Goal: Transaction & Acquisition: Purchase product/service

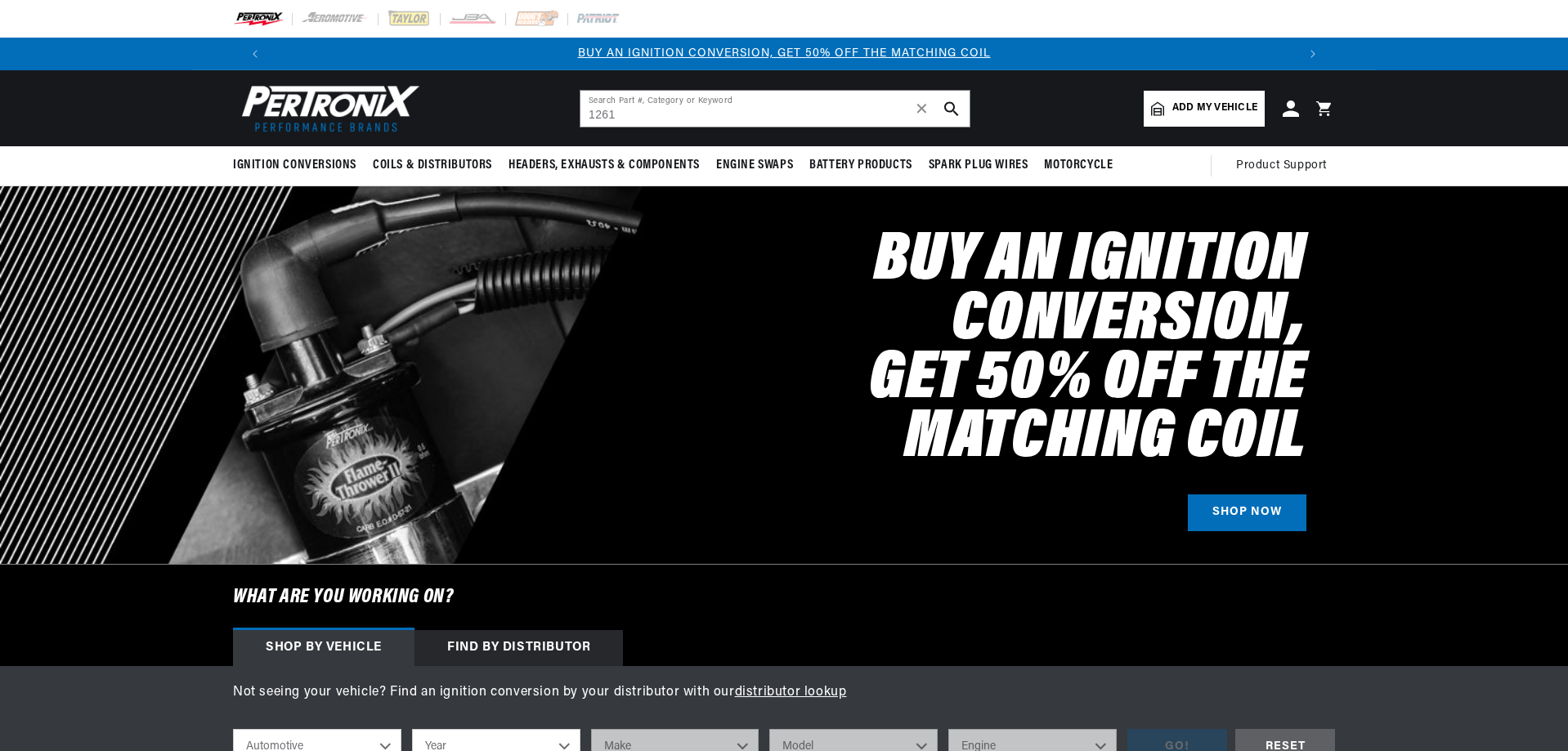
type input "1261"
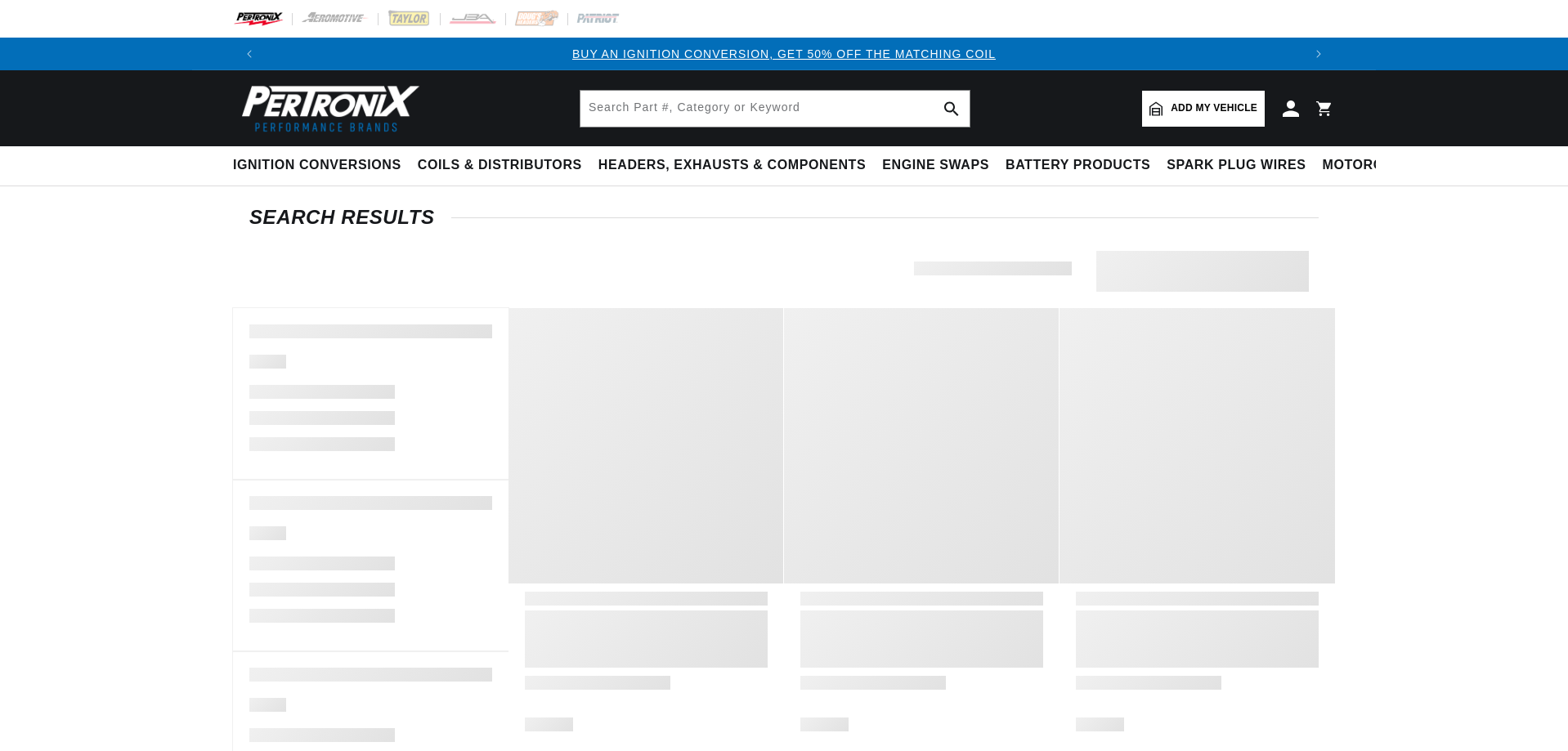
type input "1261"
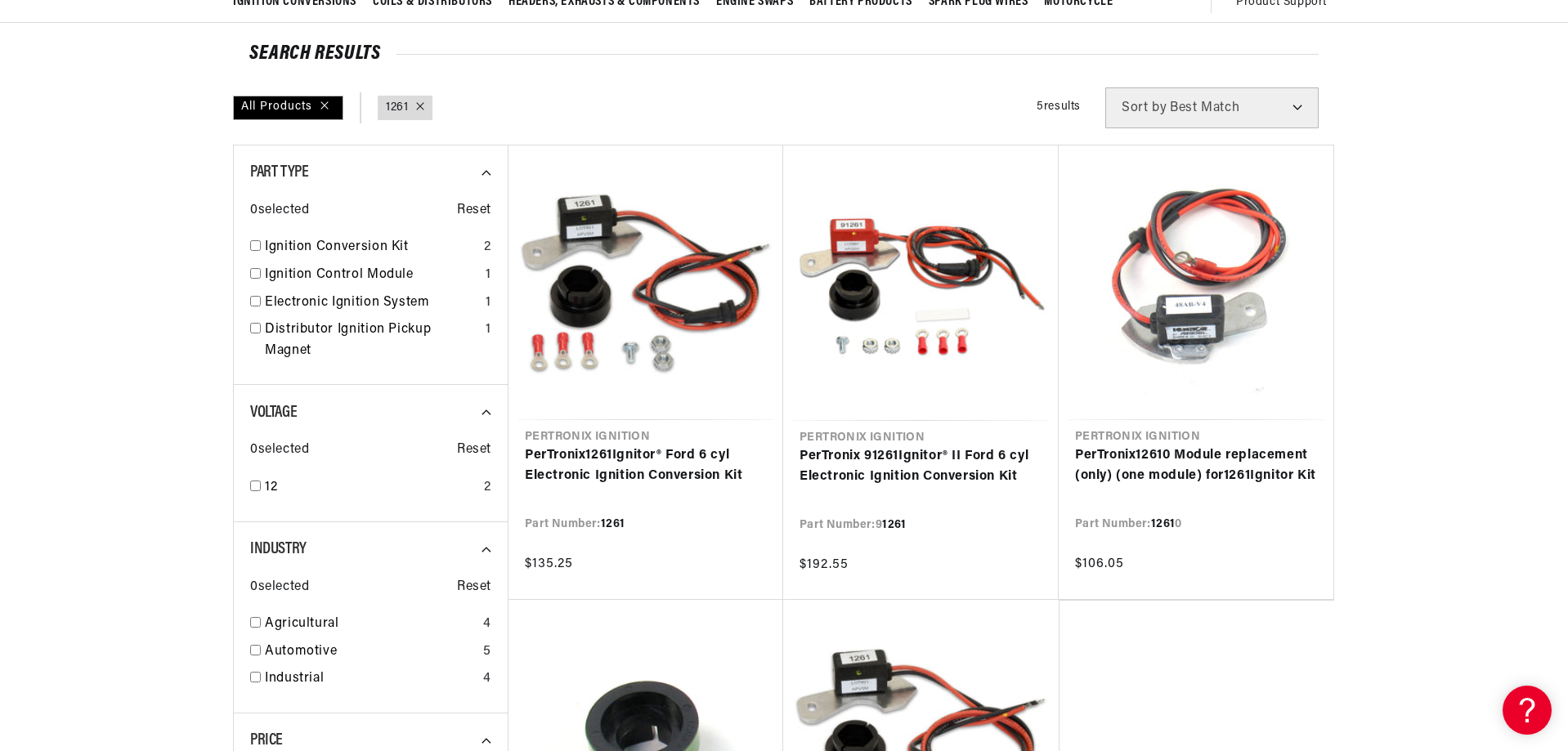
scroll to position [0, 1022]
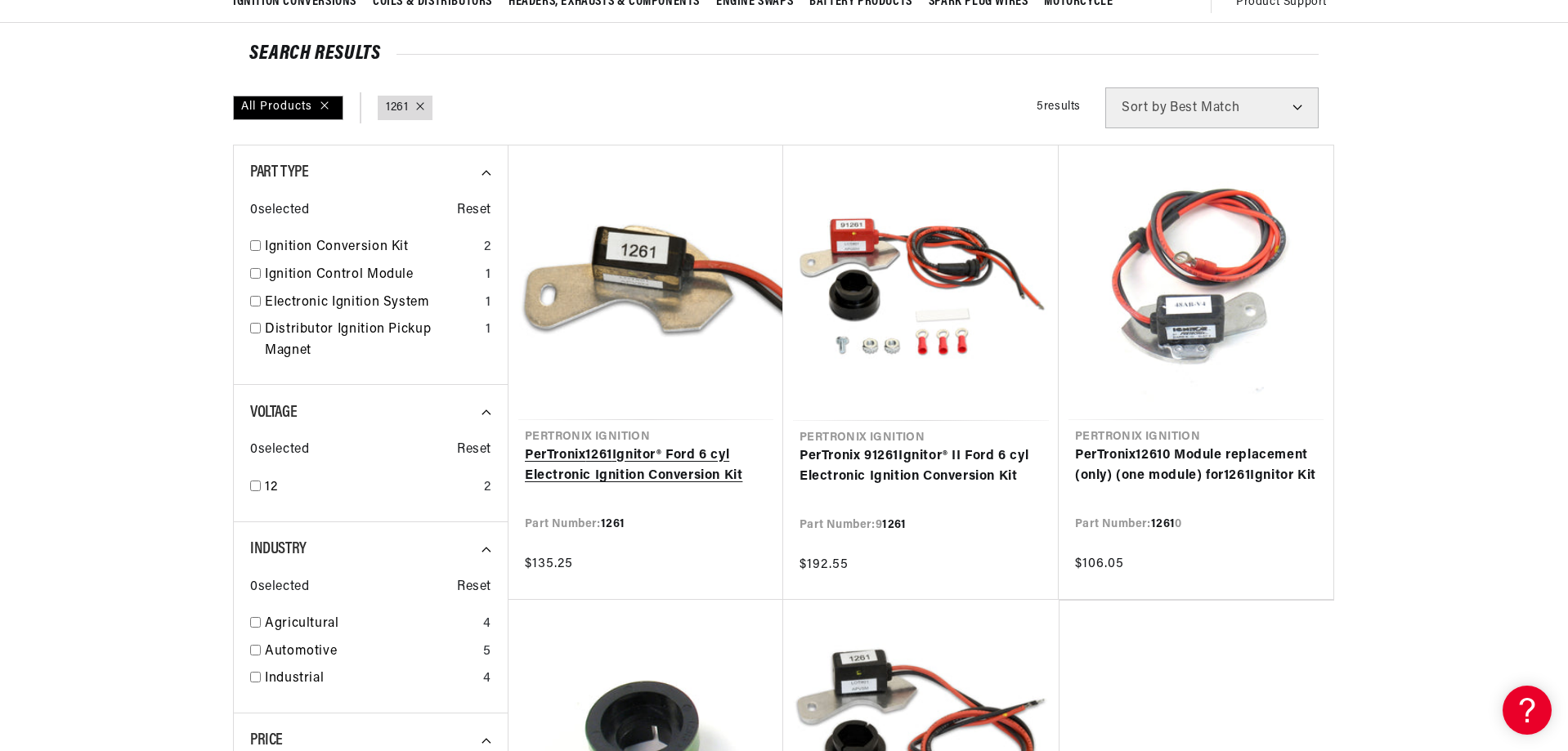
click at [688, 445] on link "PerTronix 1261 Ignitor® Ford 6 cyl Electronic Ignition Conversion Kit" at bounding box center [646, 466] width 242 height 41
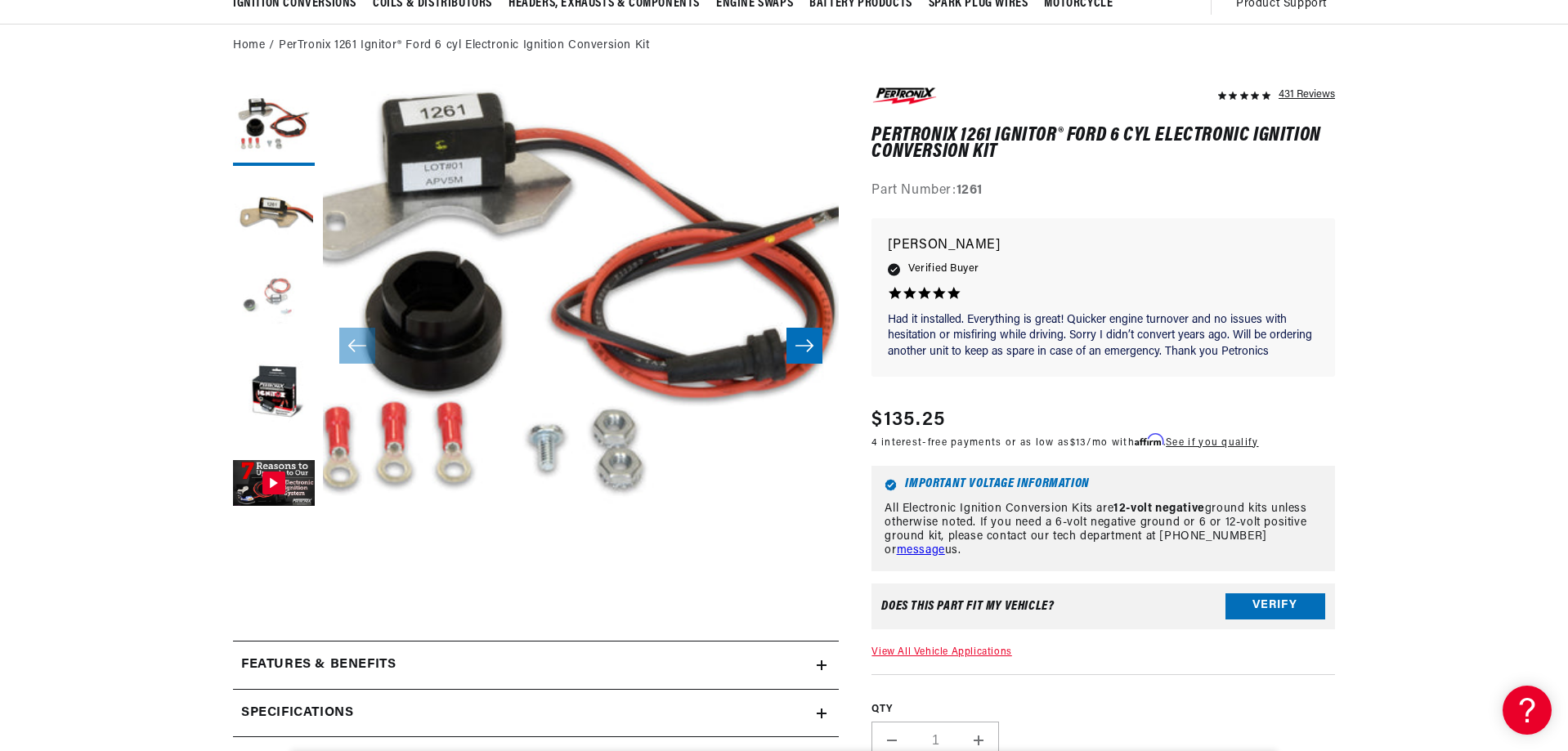
scroll to position [163, 0]
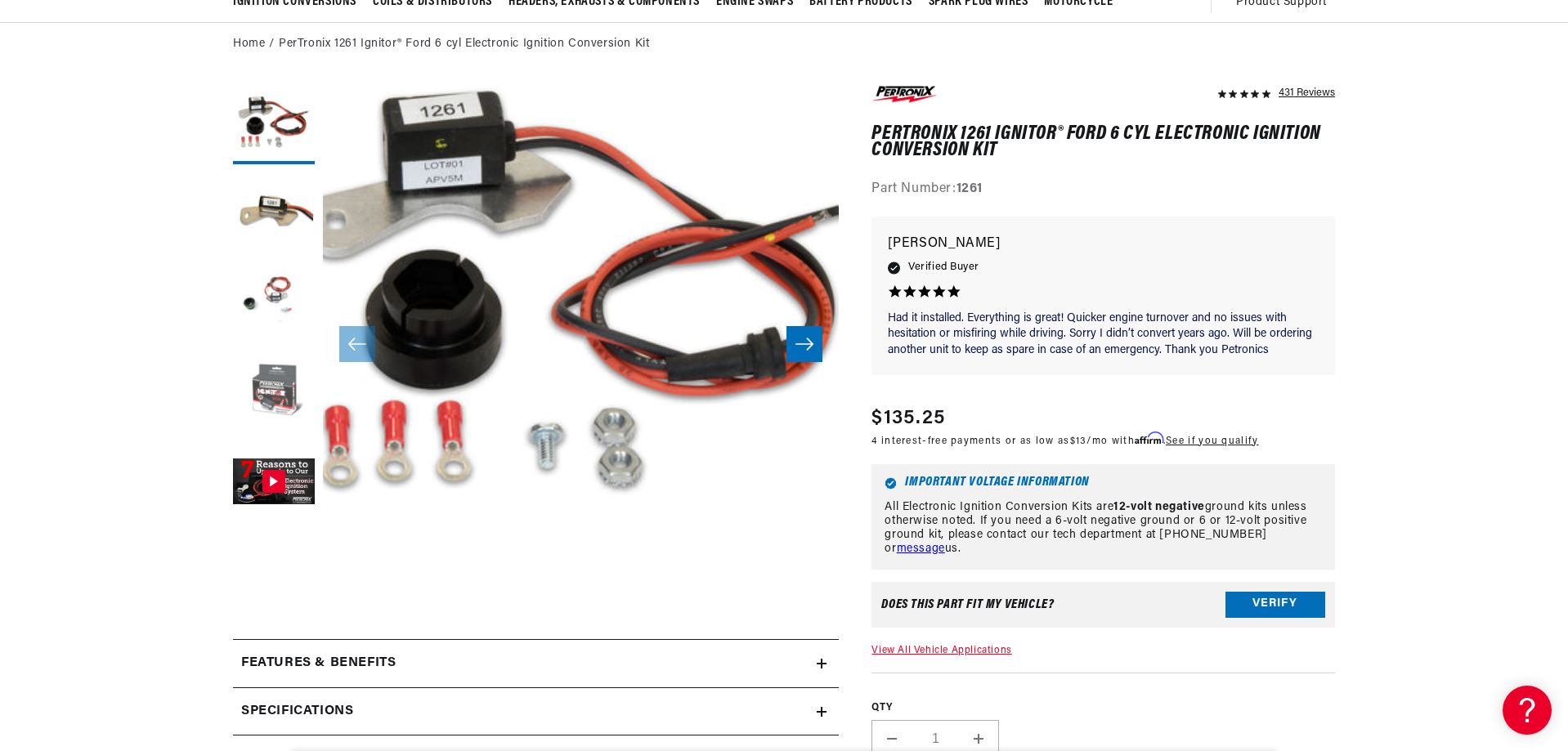
click at [258, 378] on button "Load image 4 in gallery view" at bounding box center [274, 393] width 82 height 82
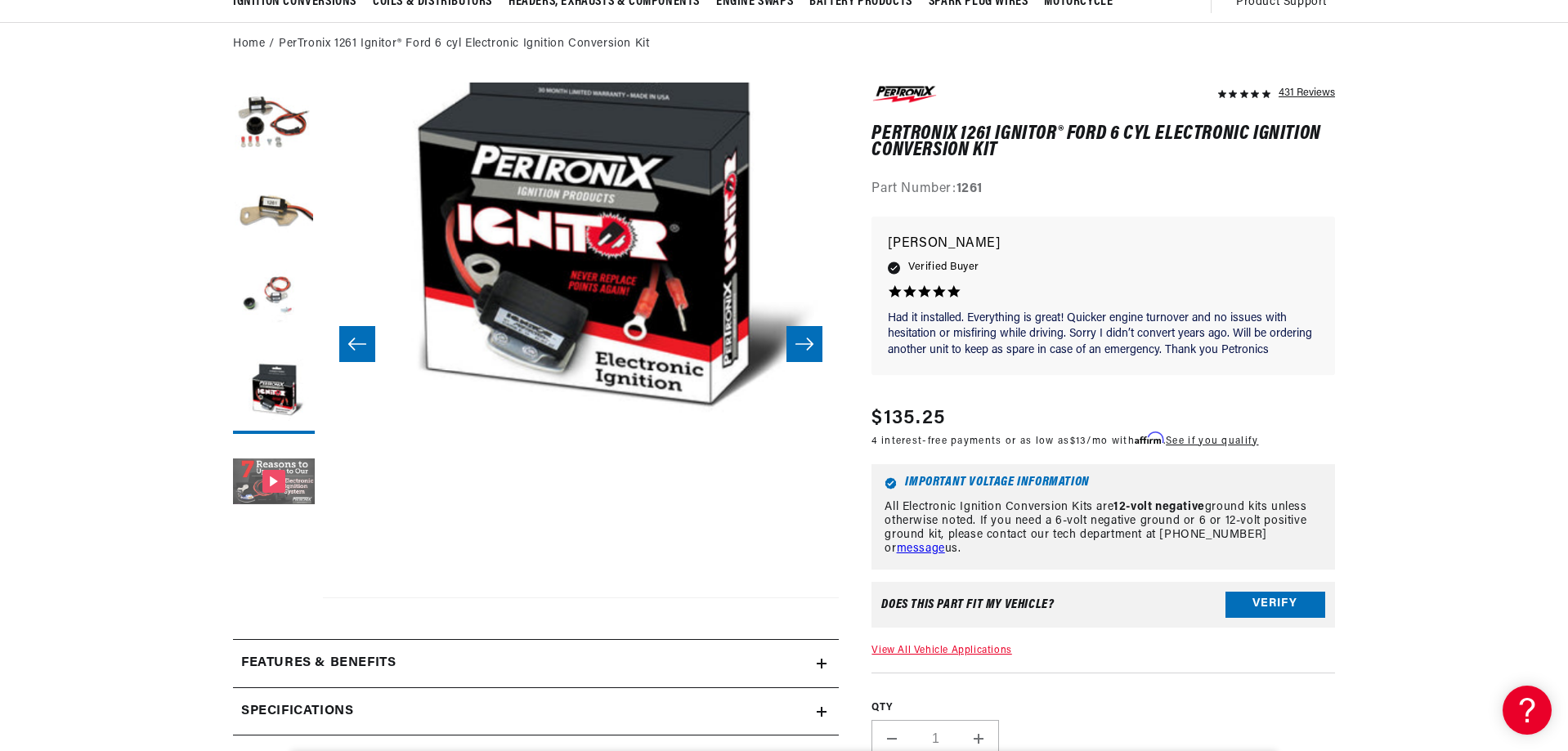
scroll to position [0, 1022]
click at [271, 456] on button "Gallery Viewer" at bounding box center [274, 483] width 82 height 82
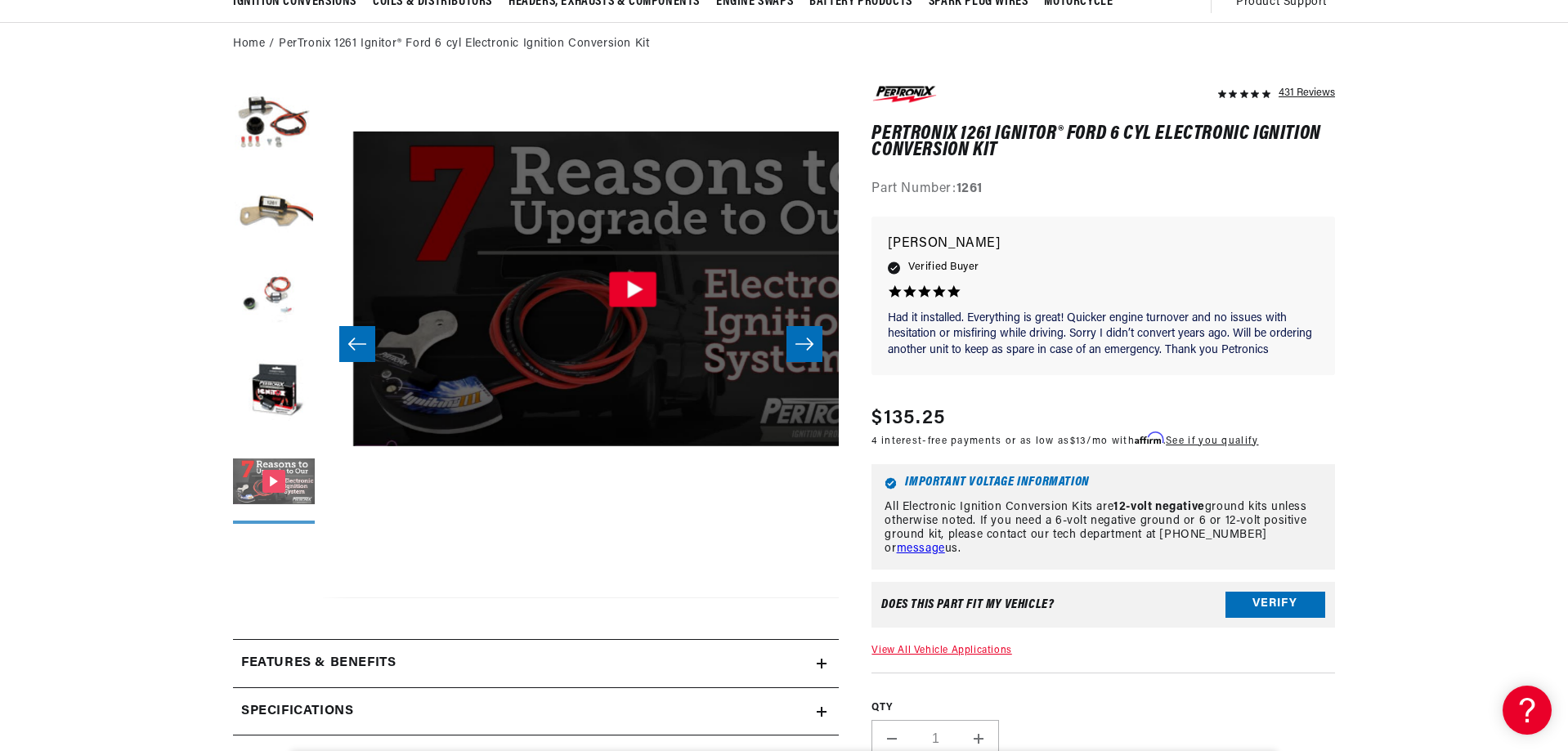
scroll to position [52, 2065]
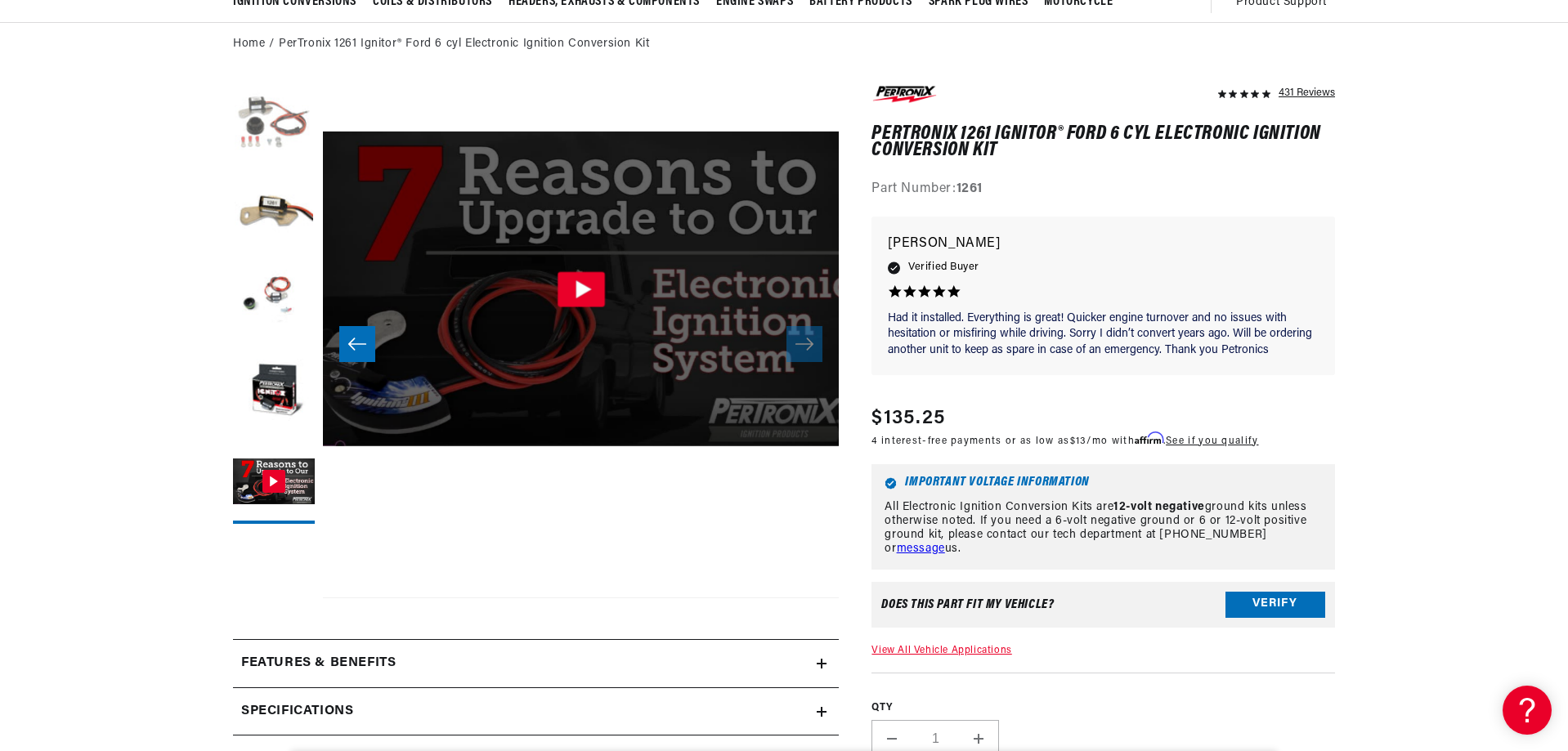
click at [268, 126] on button "Load image 1 in gallery view" at bounding box center [274, 123] width 82 height 82
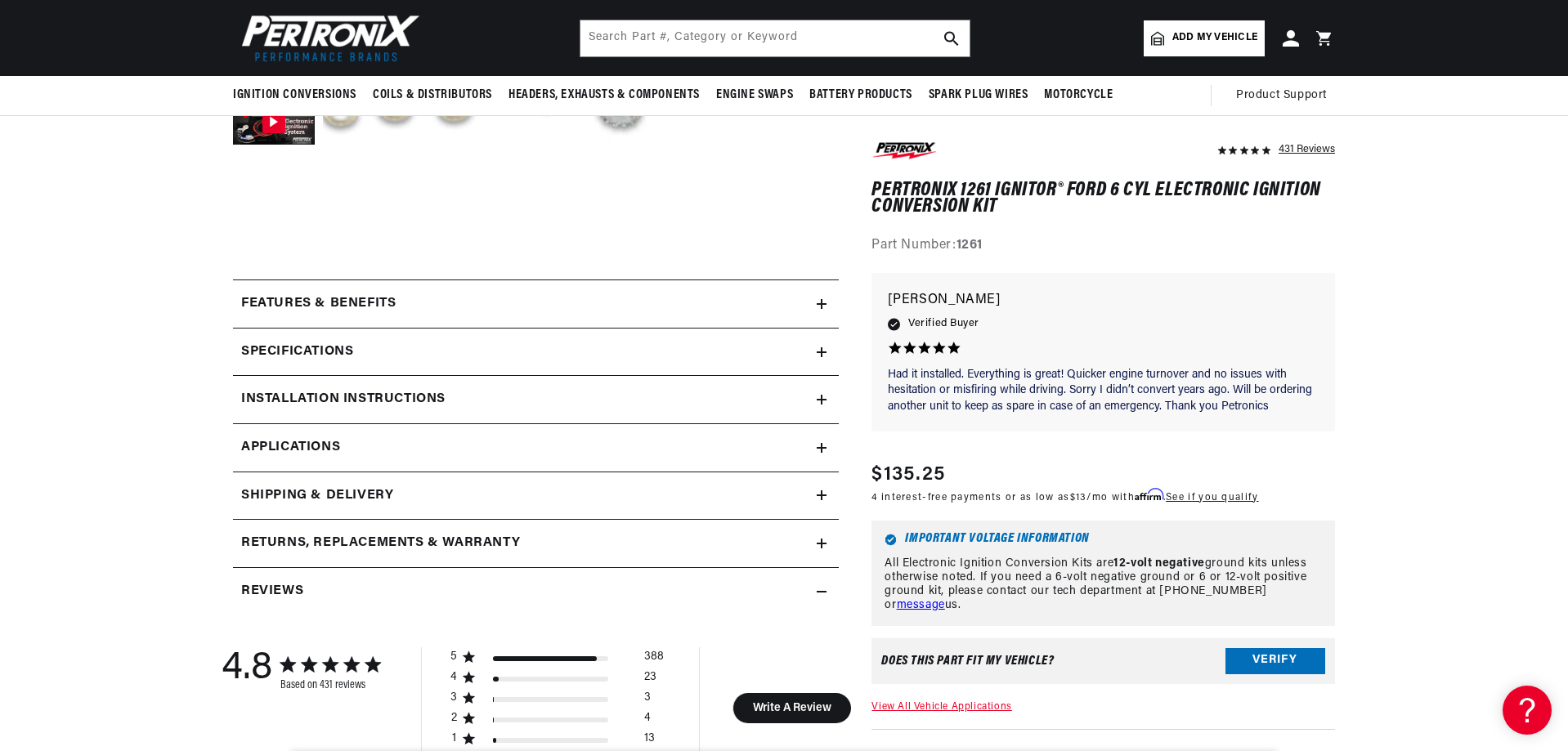
scroll to position [409, 0]
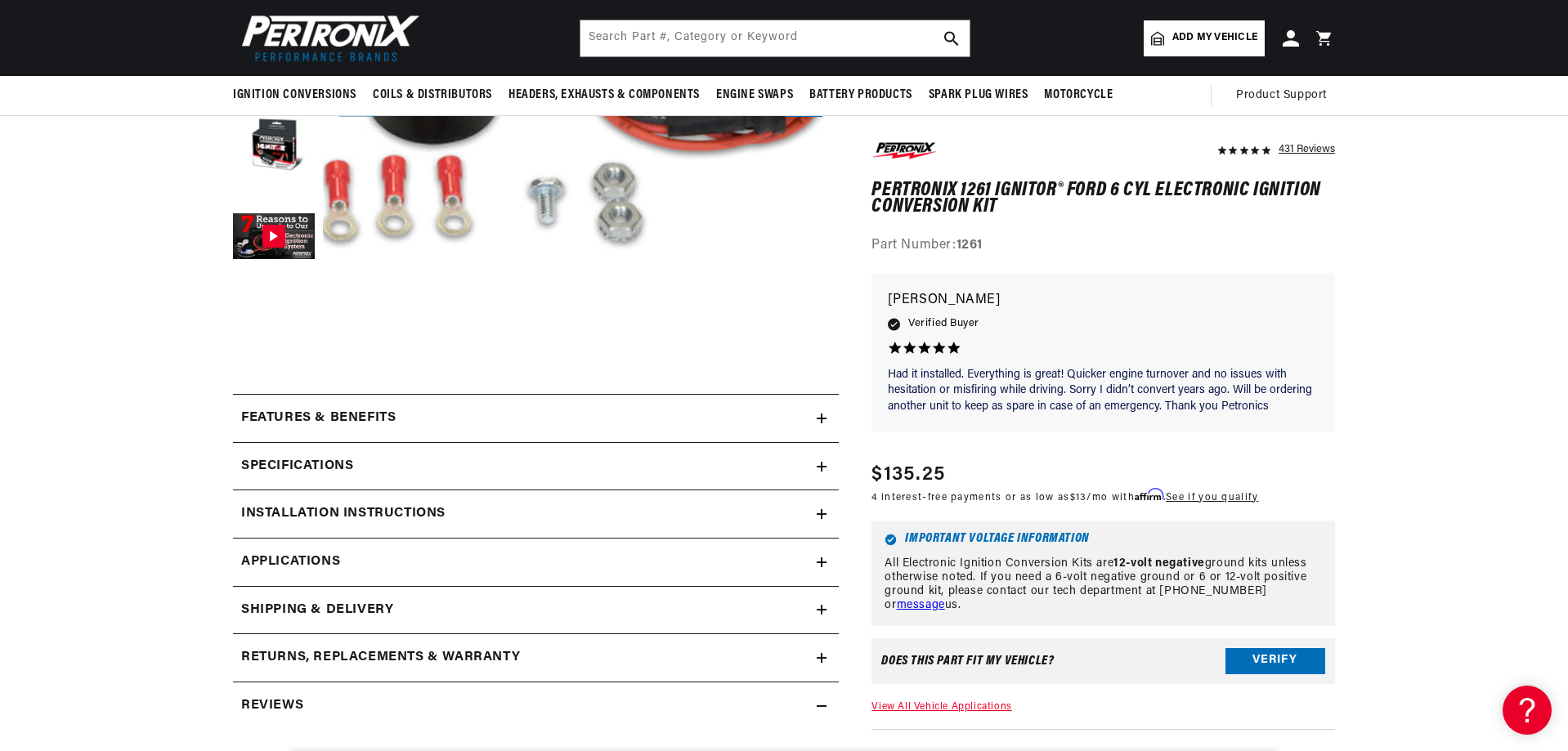
click at [827, 400] on summary "Features & Benefits" at bounding box center [535, 418] width 606 height 47
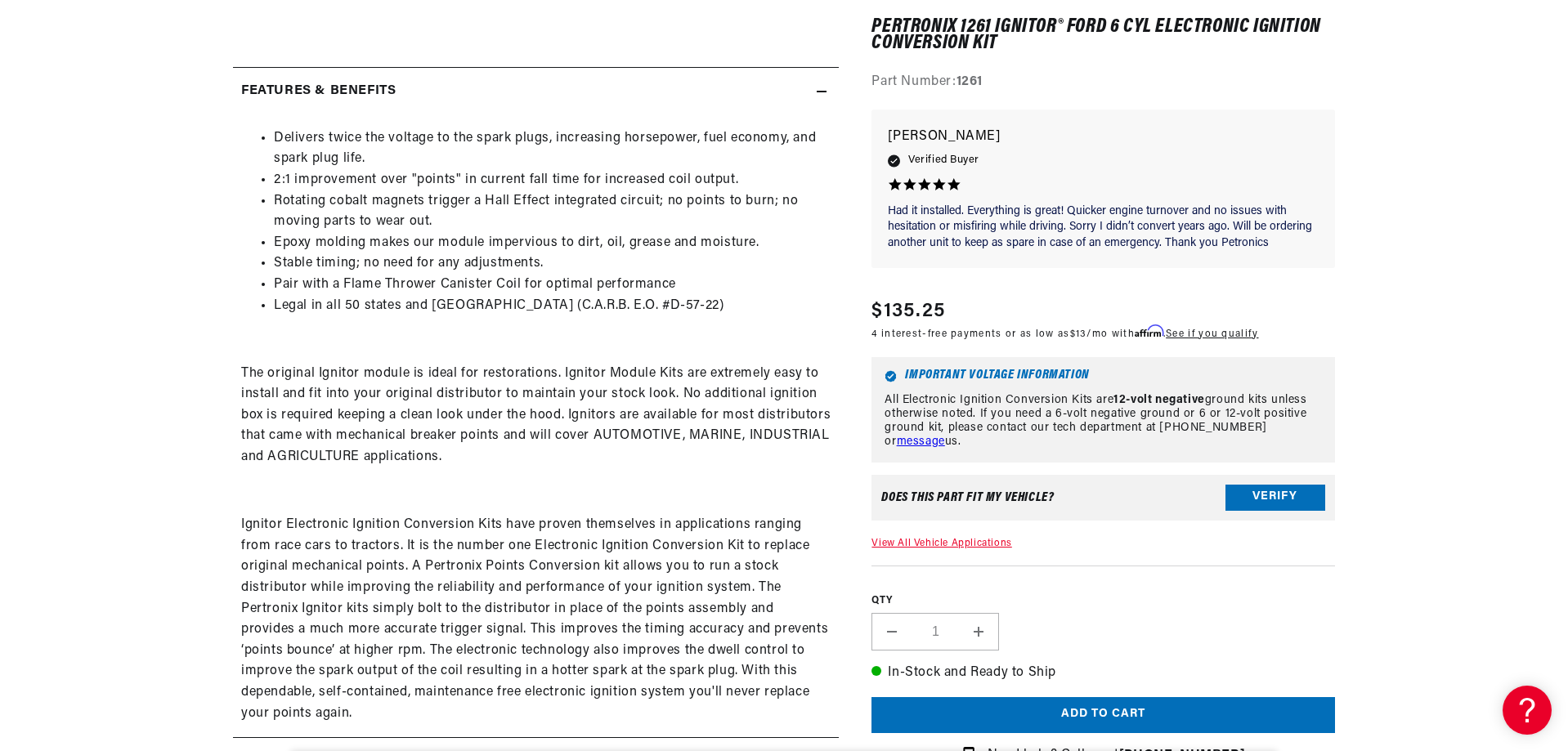
scroll to position [0, 1022]
drag, startPoint x: 414, startPoint y: 179, endPoint x: 452, endPoint y: 184, distance: 38.3
click at [452, 184] on li "2:1 improvement over "points" in current fall time for increased coil output." at bounding box center [551, 180] width 557 height 21
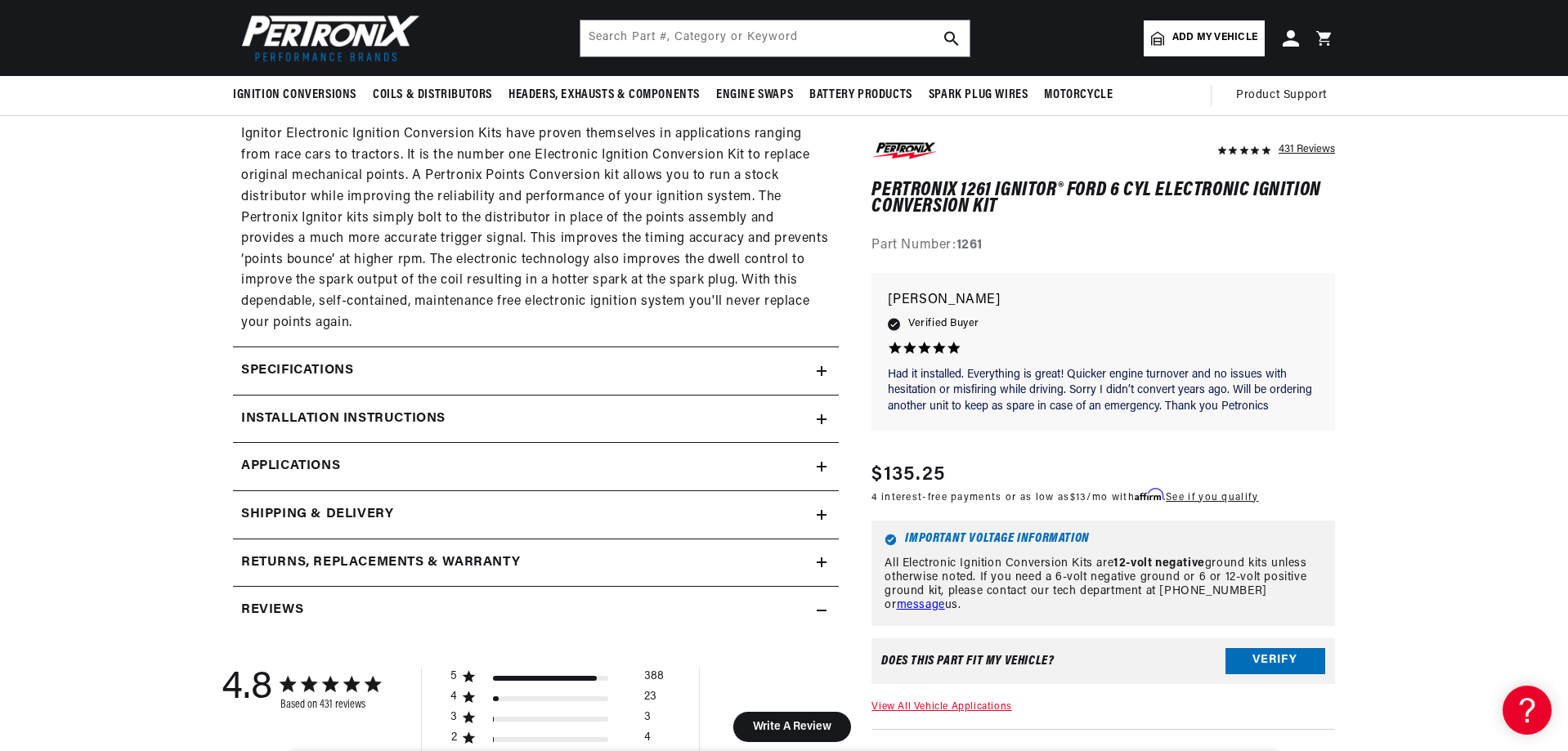
scroll to position [1063, 0]
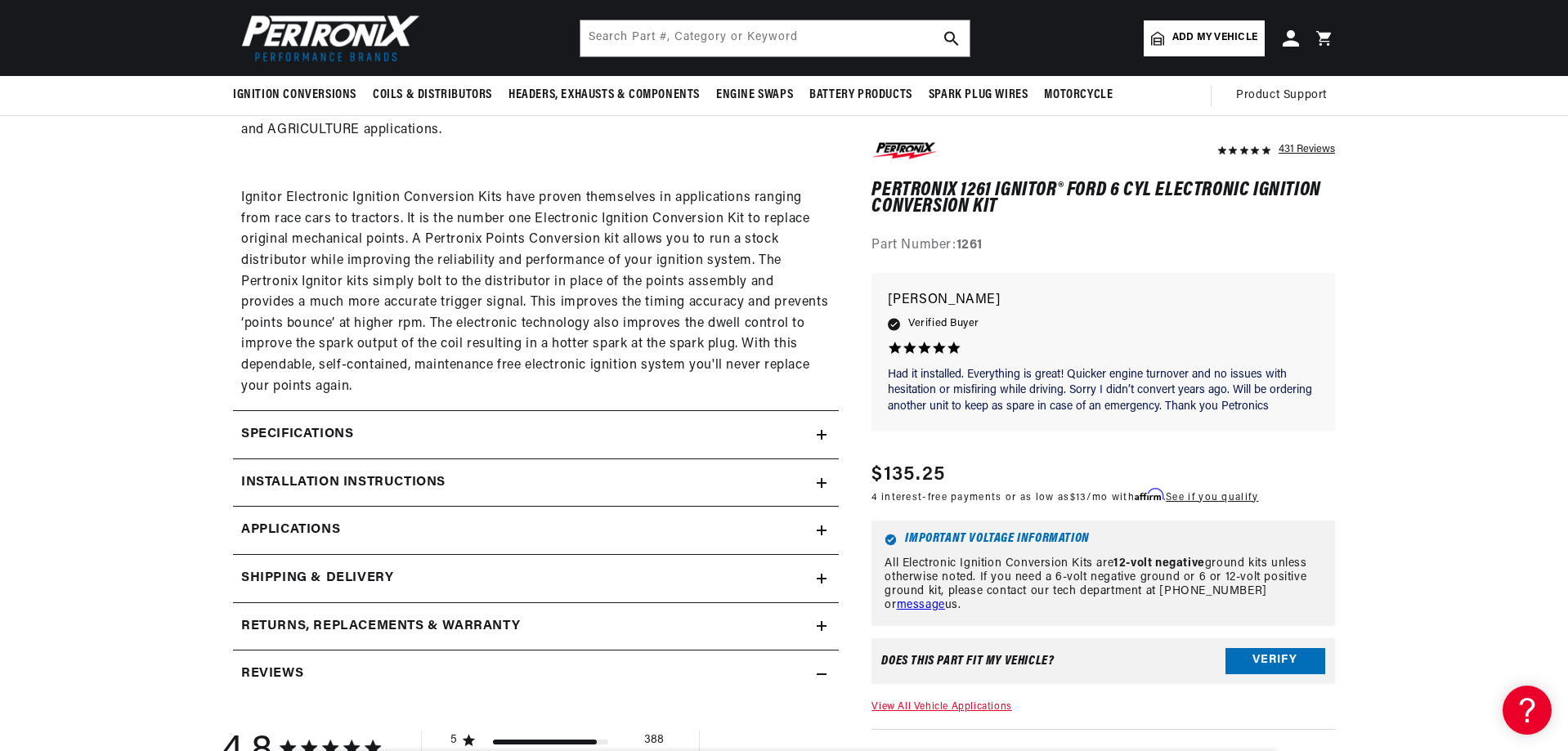
click at [782, 429] on div "Specifications" at bounding box center [524, 434] width 584 height 21
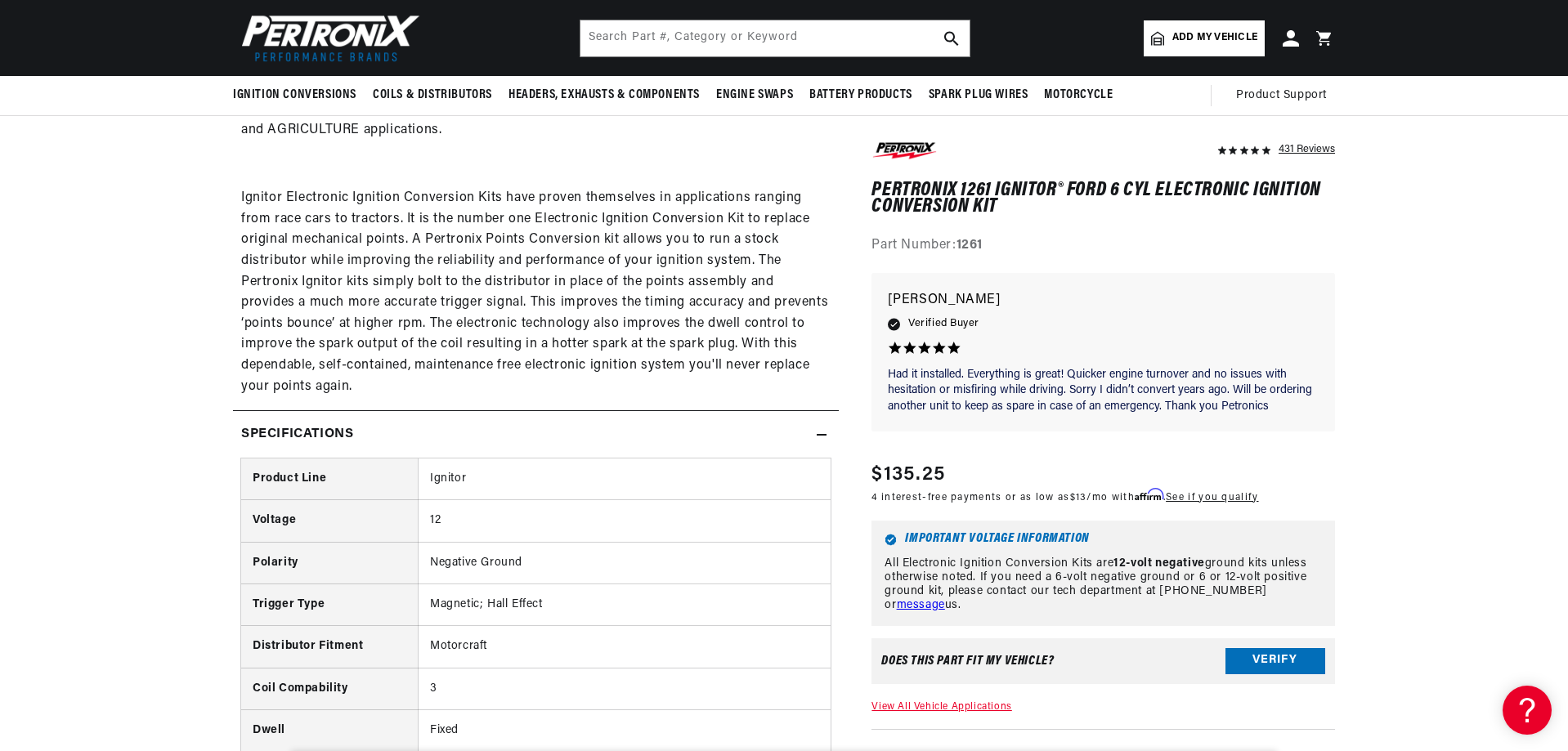
scroll to position [0, 1022]
click at [782, 429] on div "Specifications" at bounding box center [524, 434] width 584 height 21
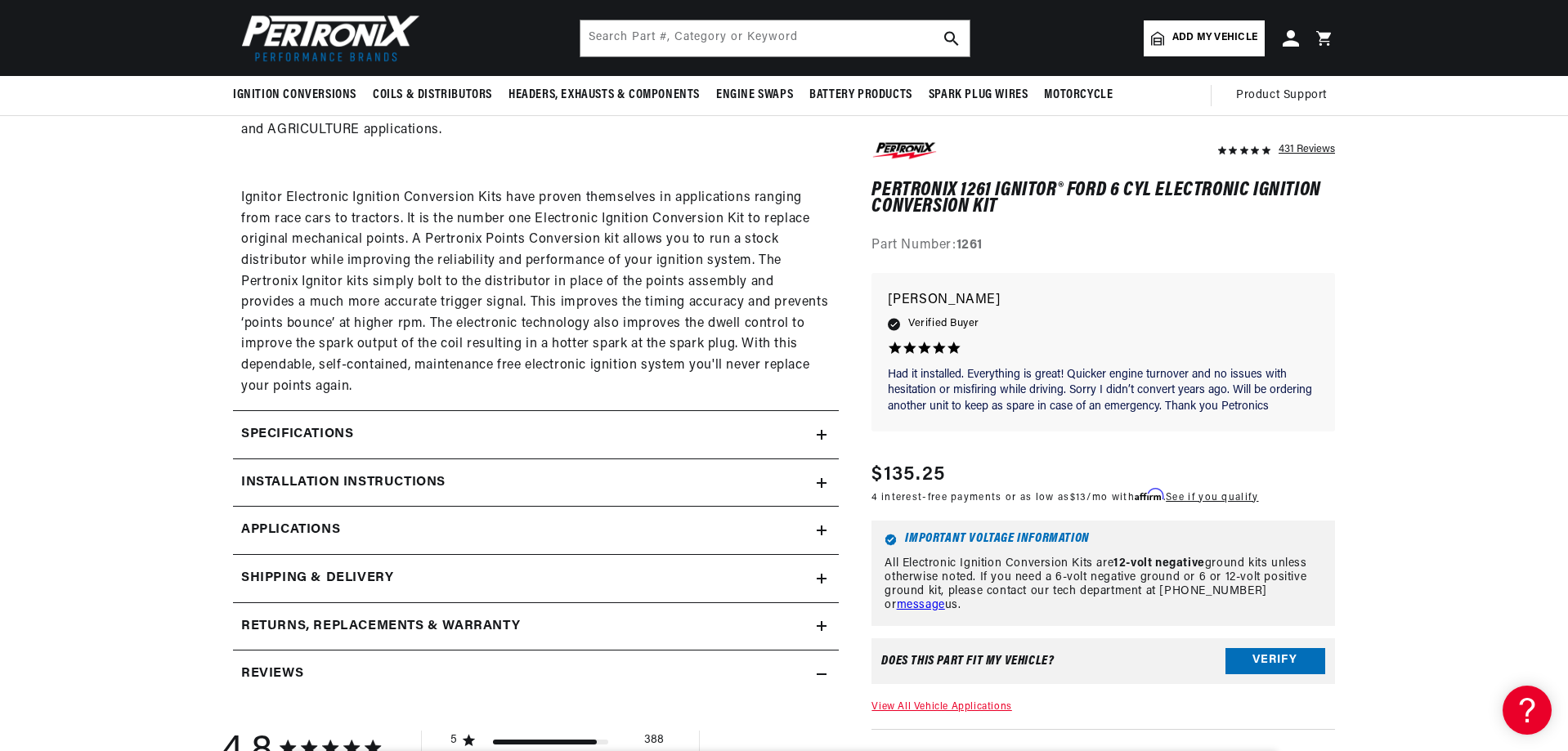
click at [807, 469] on summary "Installation instructions" at bounding box center [535, 483] width 606 height 47
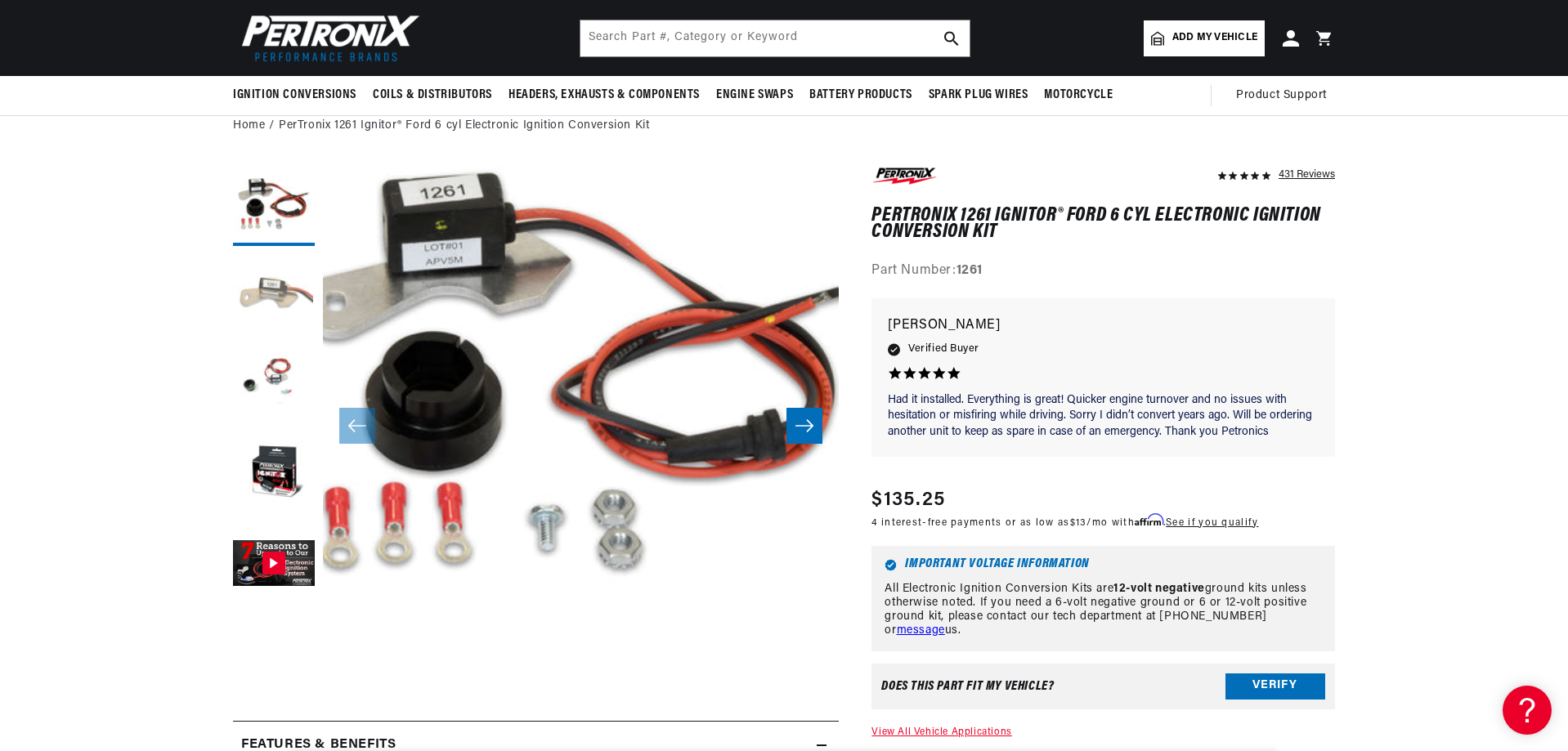
scroll to position [0, 2042]
click at [259, 291] on button "Load image 2 in gallery view" at bounding box center [274, 295] width 82 height 82
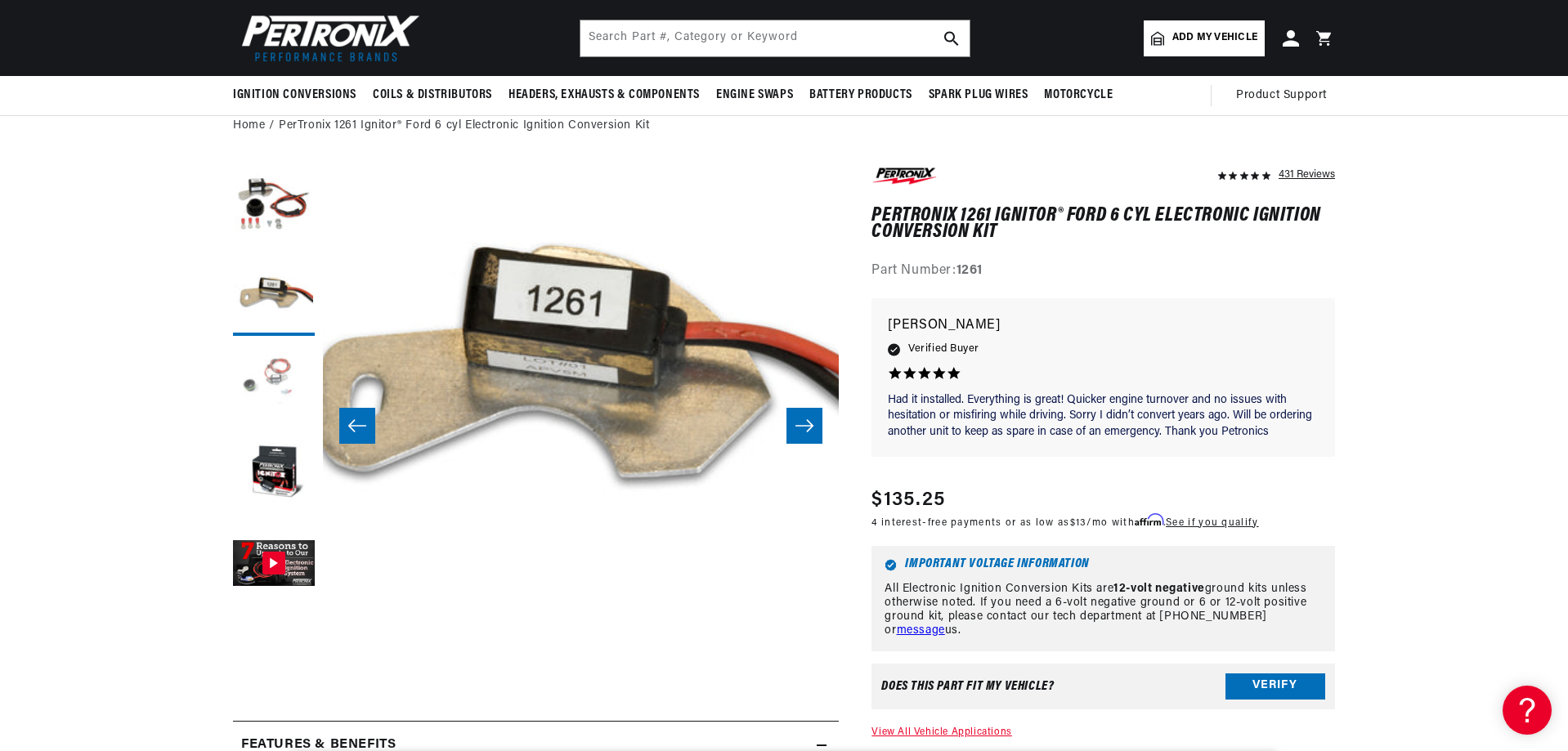
click at [271, 377] on button "Load image 3 in gallery view" at bounding box center [274, 384] width 82 height 82
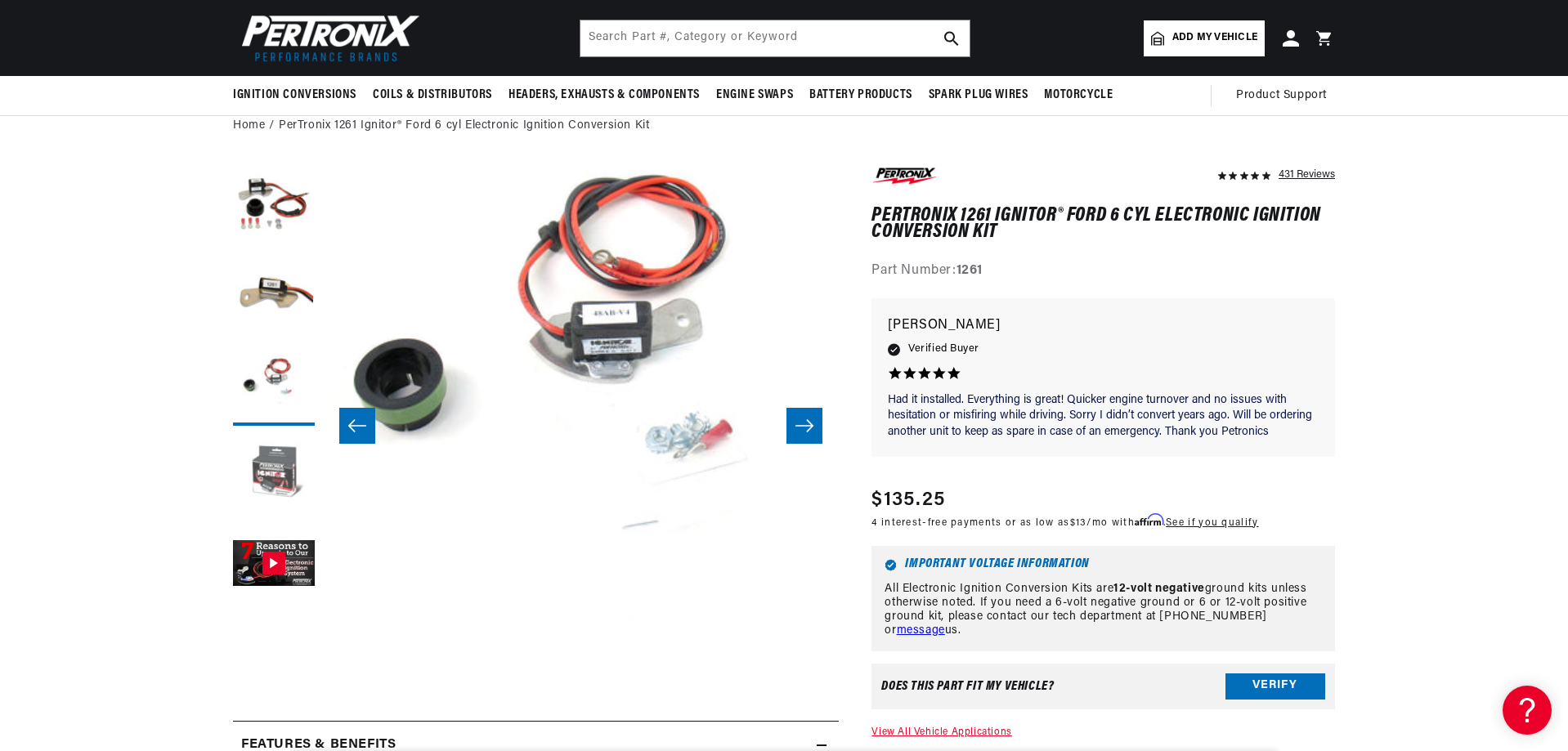
scroll to position [52, 1033]
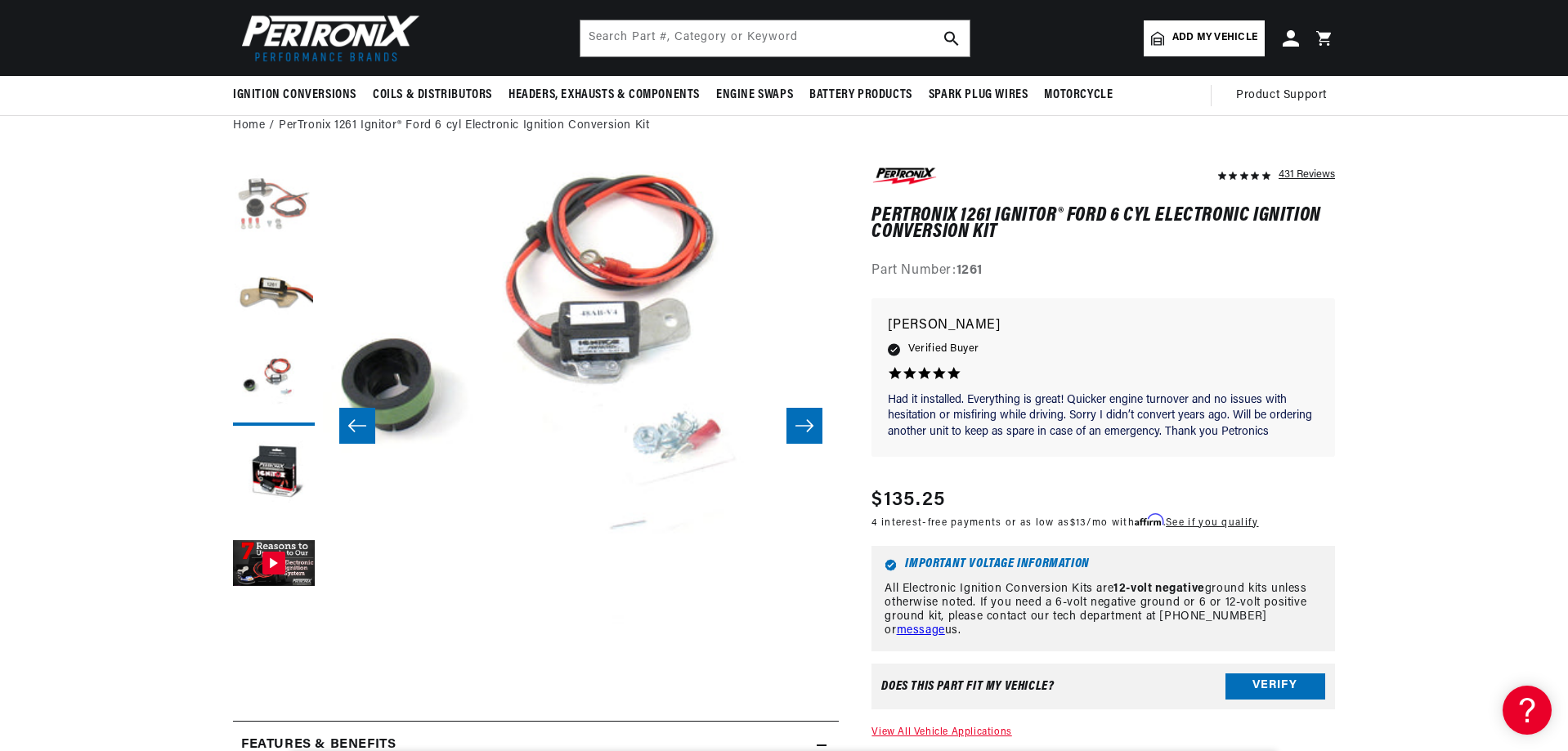
click at [285, 229] on button "Load image 1 in gallery view" at bounding box center [274, 205] width 82 height 82
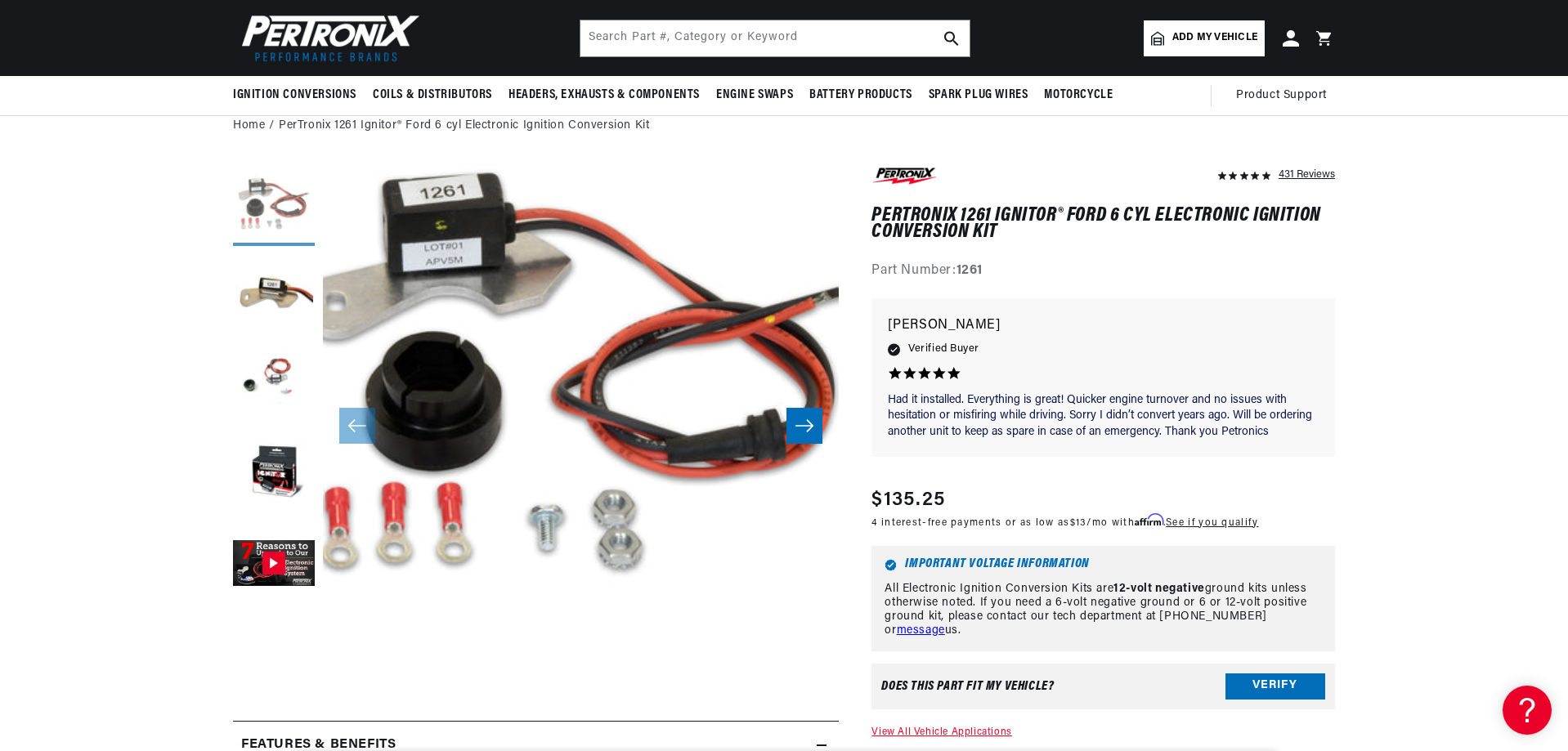
scroll to position [0, 0]
click at [258, 268] on button "Load image 2 in gallery view" at bounding box center [274, 295] width 82 height 82
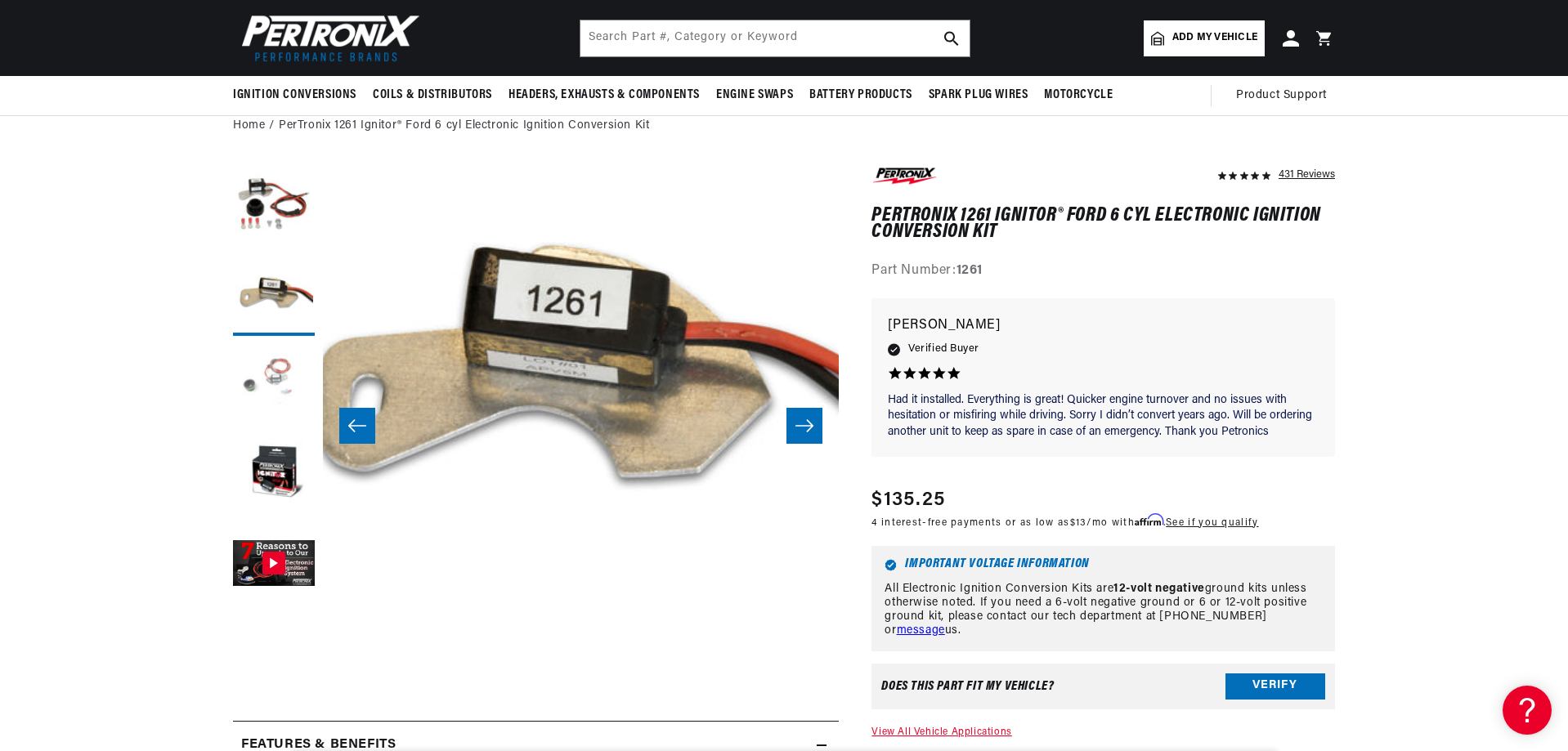
click at [280, 379] on button "Load image 3 in gallery view" at bounding box center [274, 384] width 82 height 82
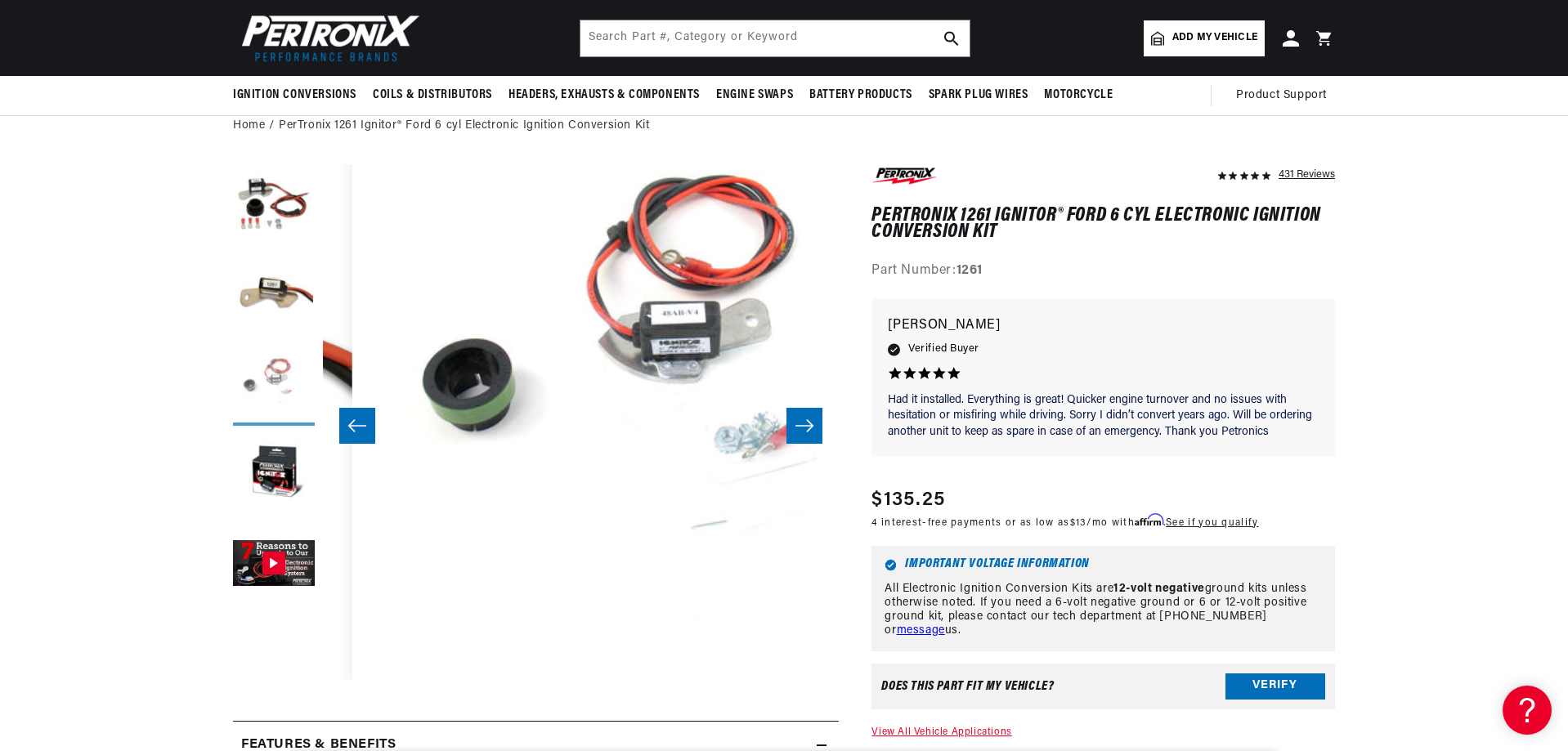
scroll to position [52, 1033]
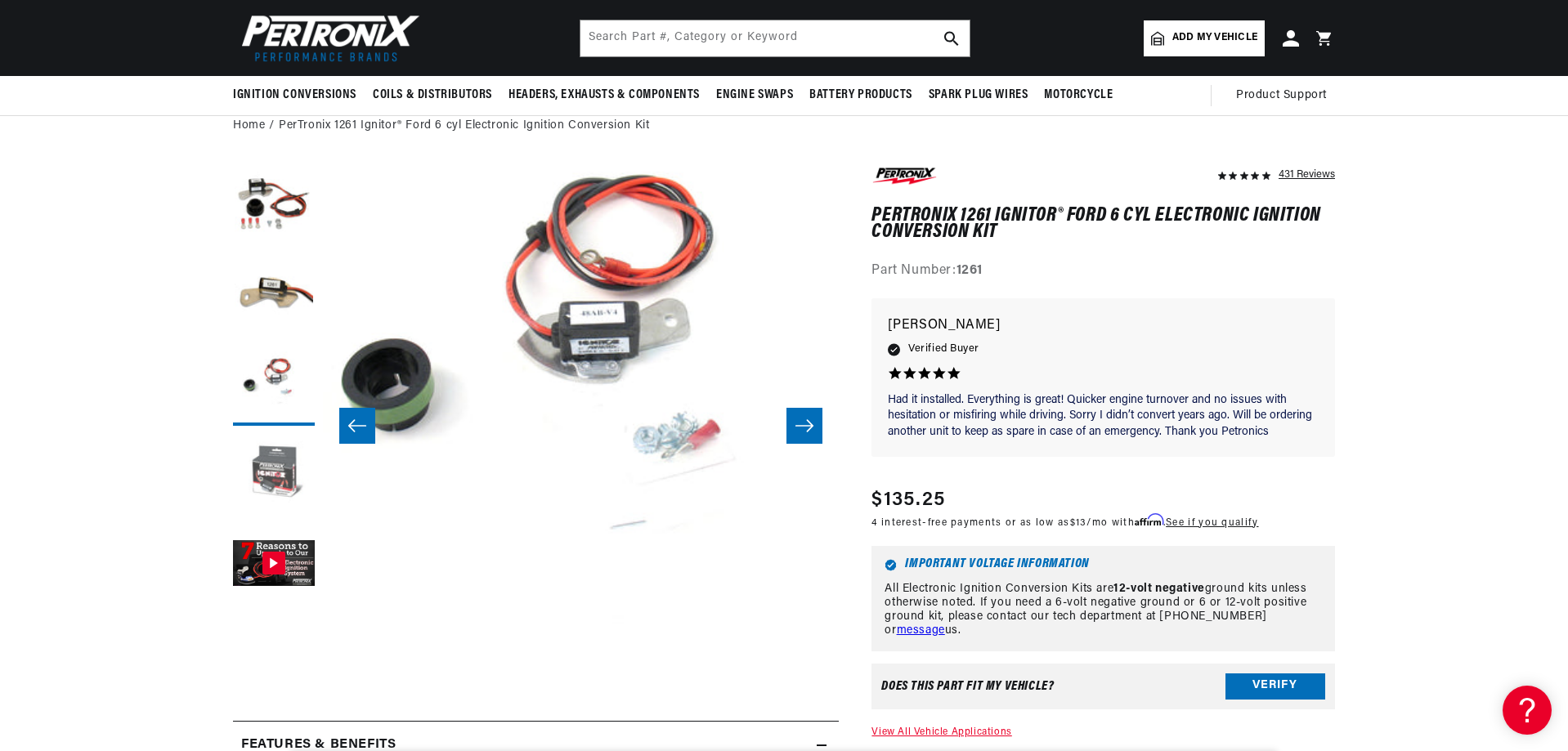
click at [277, 436] on button "Load image 4 in gallery view" at bounding box center [274, 475] width 82 height 82
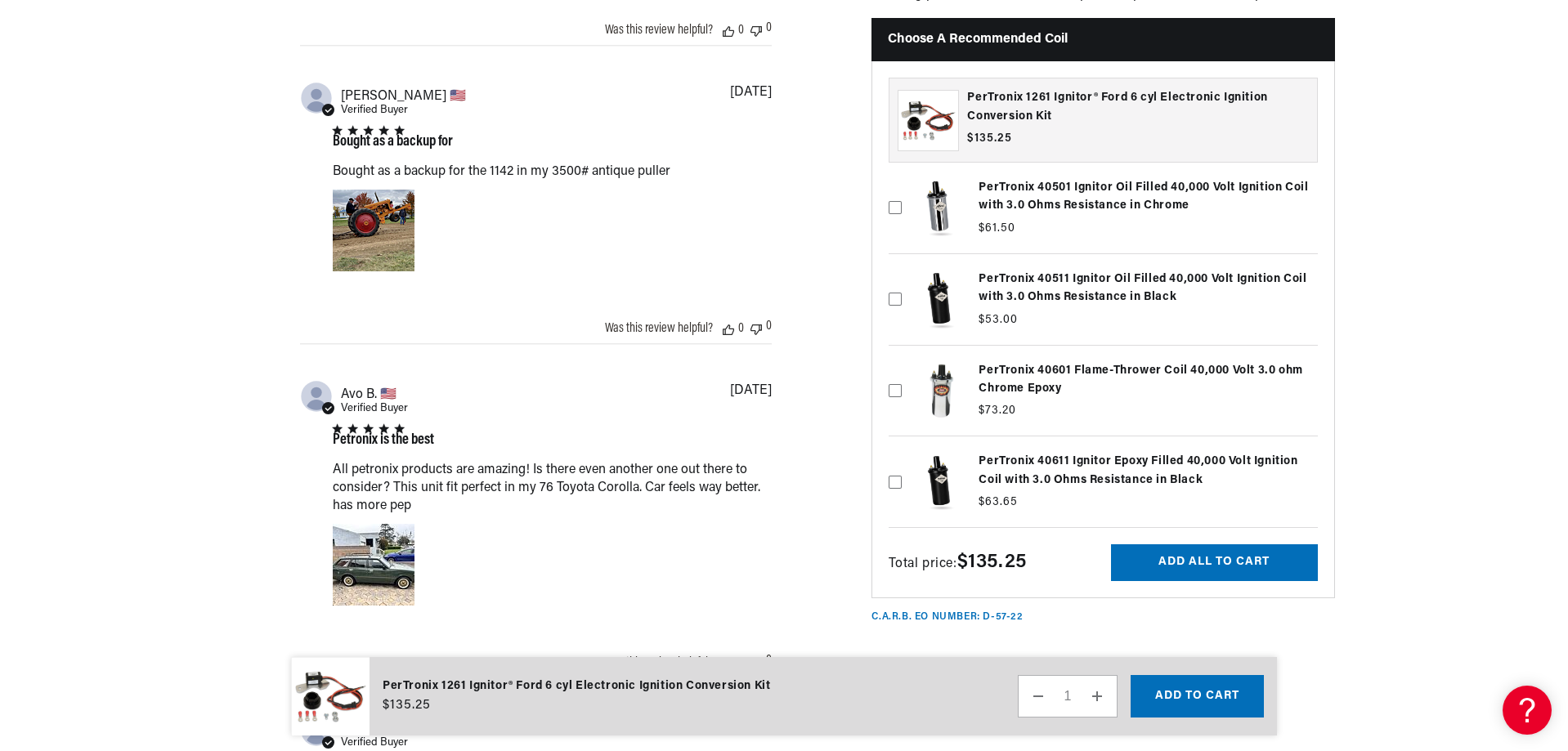
scroll to position [0, 2042]
drag, startPoint x: 1148, startPoint y: 271, endPoint x: 1135, endPoint y: 271, distance: 13.0
click at [1135, 271] on label at bounding box center [1103, 299] width 429 height 82
click at [902, 271] on input "checkbox" at bounding box center [895, 273] width 13 height 13
checkbox input "true"
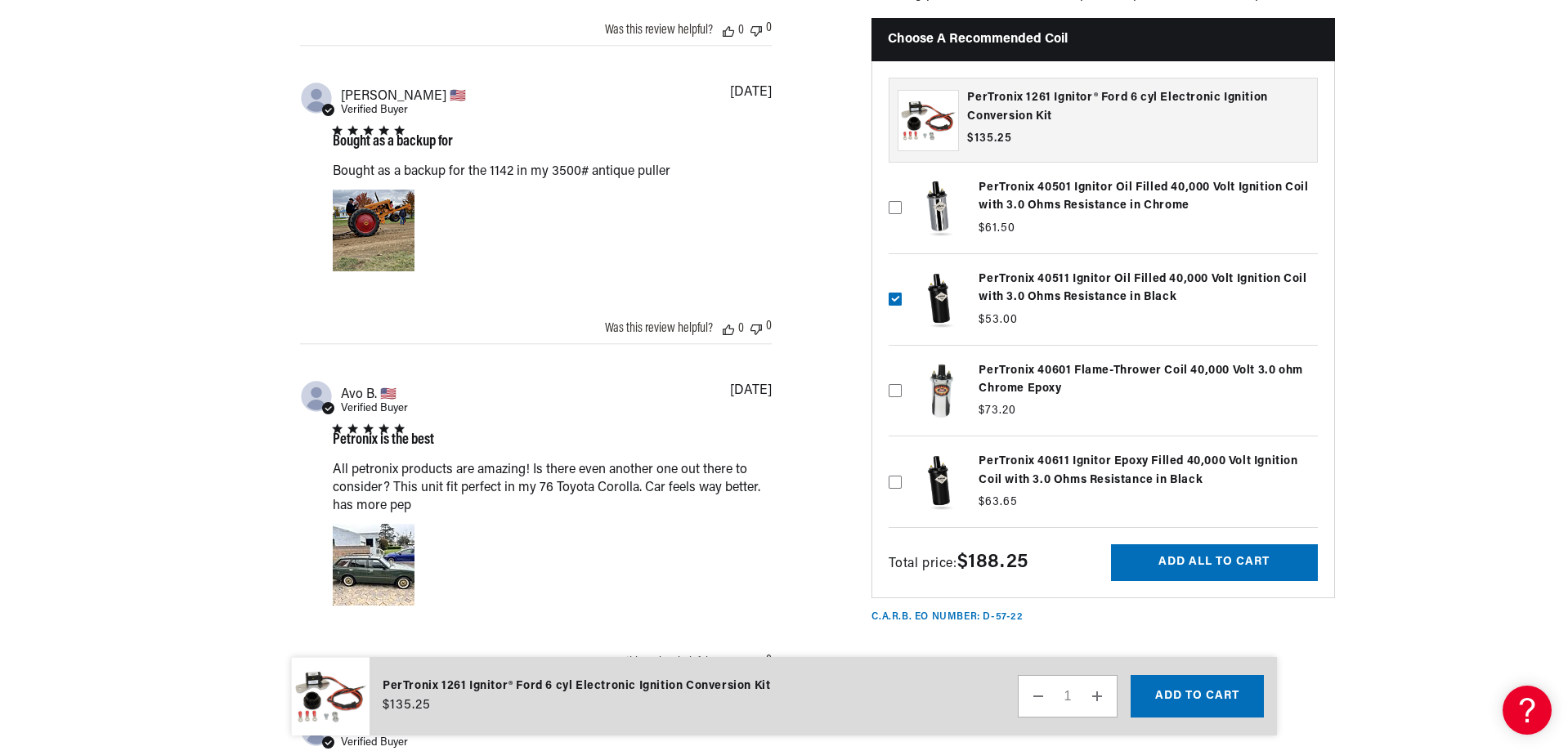
scroll to position [0, 1022]
click at [1259, 544] on button "Add all to cart" at bounding box center [1215, 562] width 207 height 36
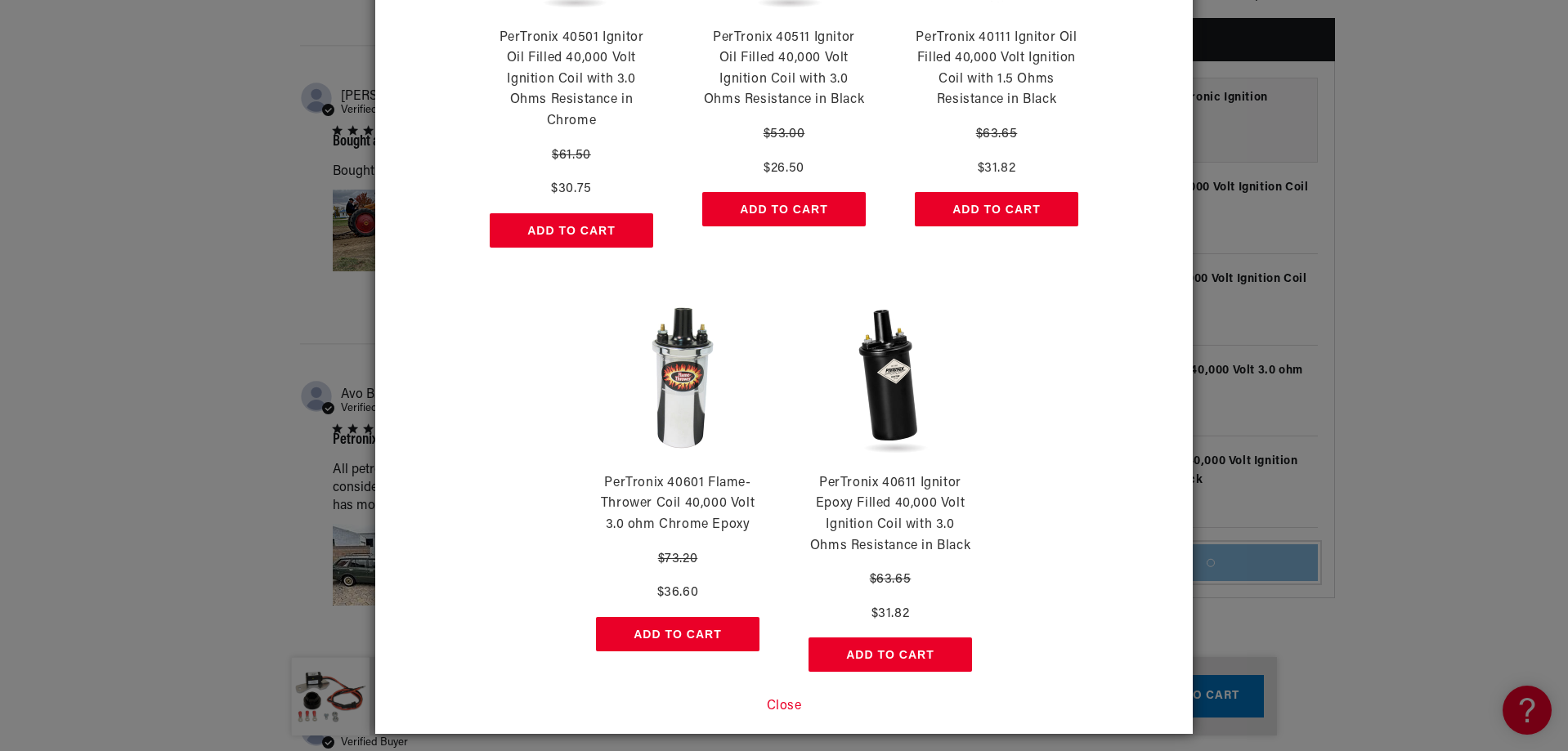
scroll to position [0, 0]
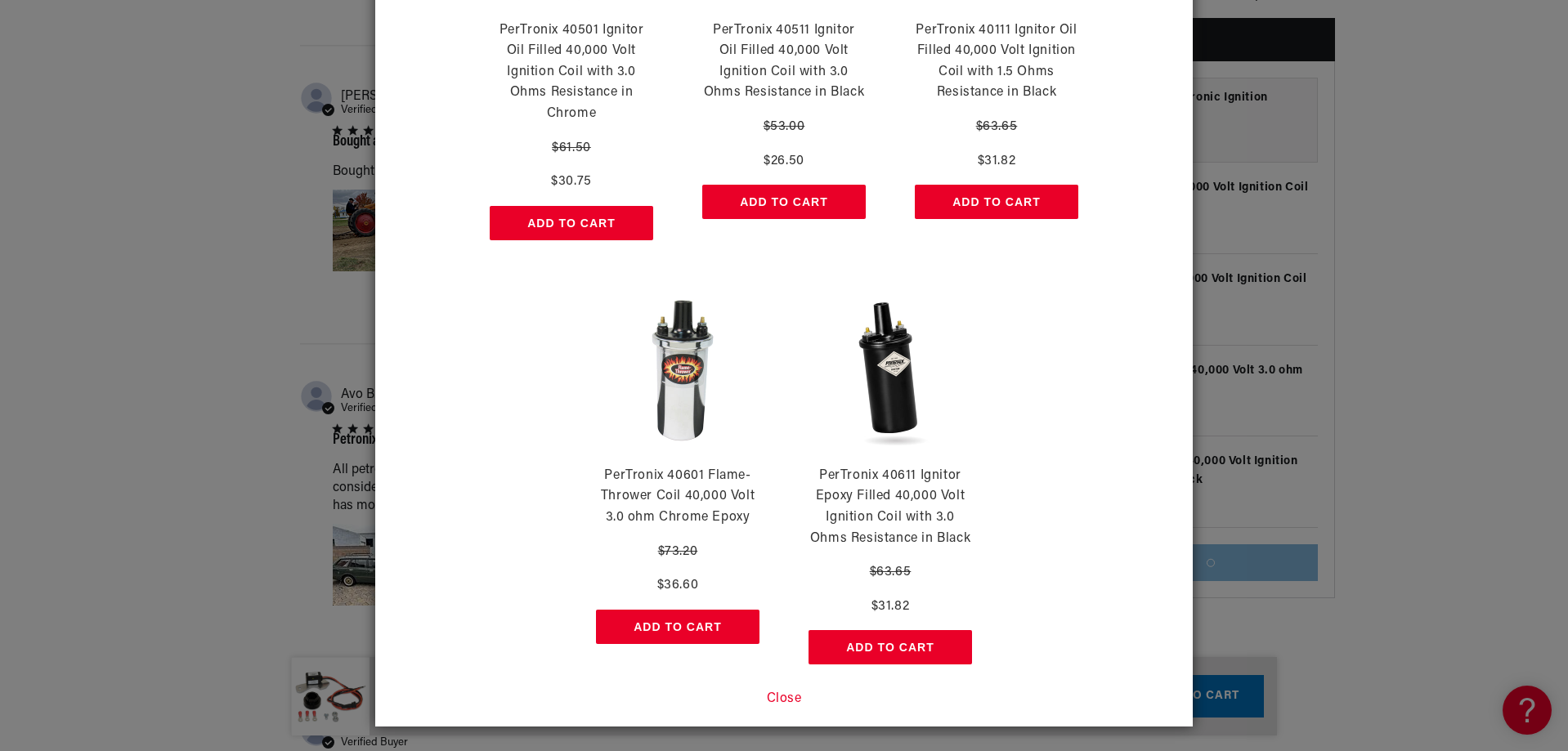
click at [787, 695] on button "Close" at bounding box center [784, 699] width 36 height 21
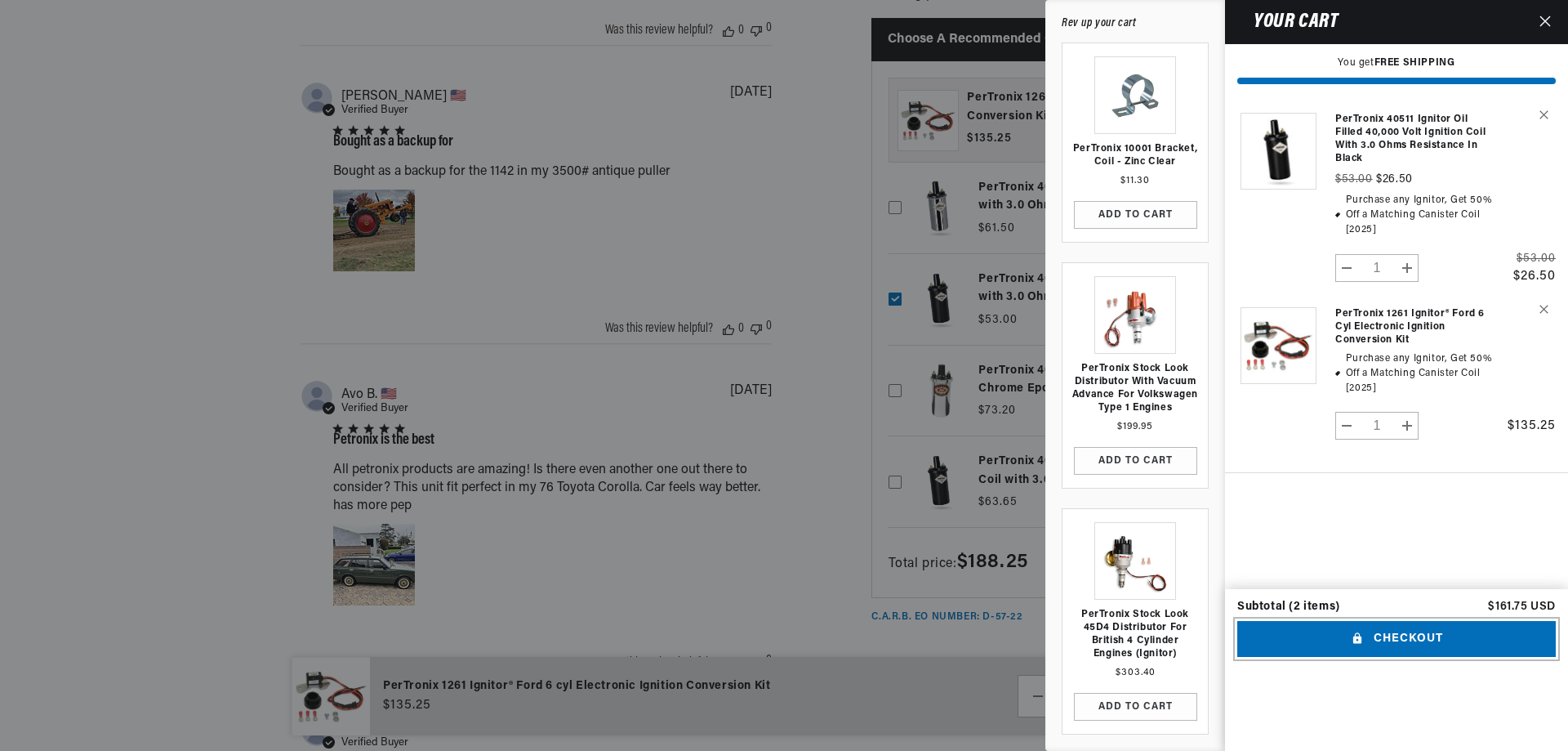
click at [1413, 658] on button "Checkout" at bounding box center [1396, 639] width 318 height 36
